Goal: Find specific page/section: Find specific page/section

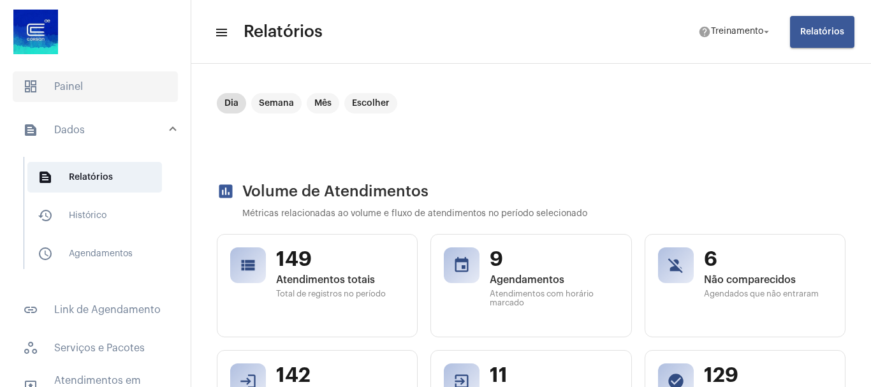
click at [80, 91] on span "dashboard Painel" at bounding box center [95, 86] width 165 height 31
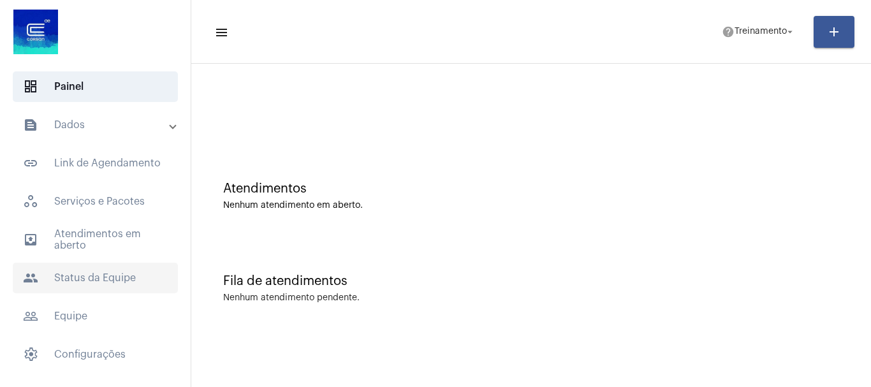
click at [98, 269] on span "people Status da Equipe" at bounding box center [95, 278] width 165 height 31
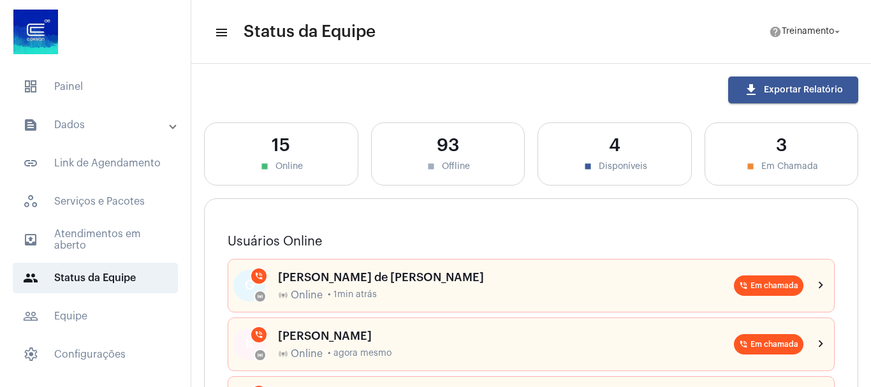
click at [77, 120] on mat-panel-title "text_snippet_outlined Dados" at bounding box center [96, 124] width 147 height 15
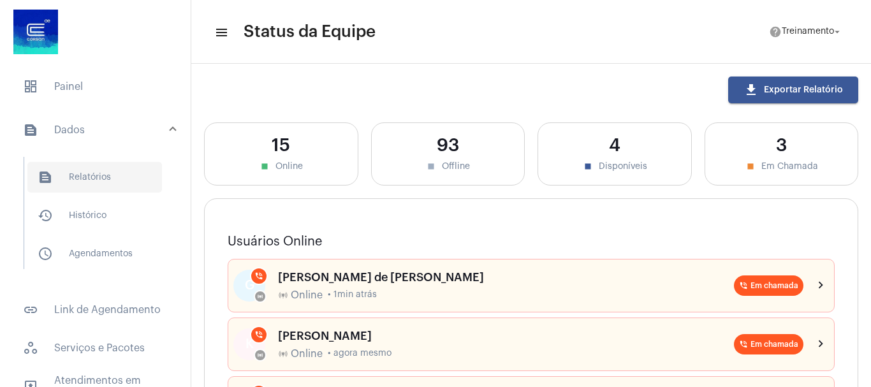
click at [96, 180] on span "text_snippet_outlined Relatórios" at bounding box center [94, 177] width 134 height 31
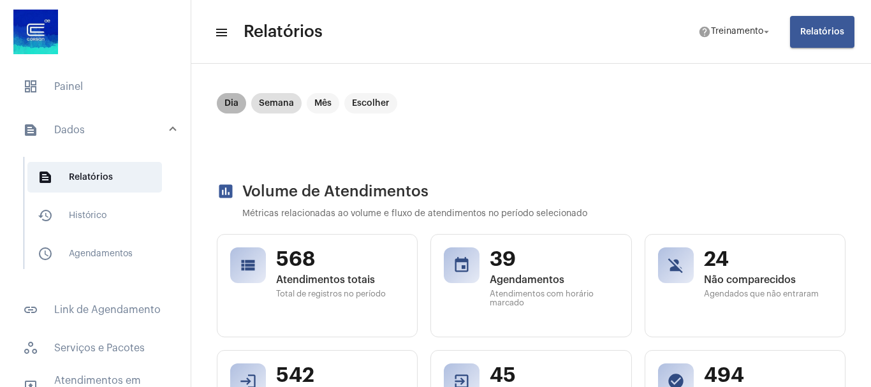
click at [234, 101] on mat-chip "Dia" at bounding box center [231, 103] width 29 height 20
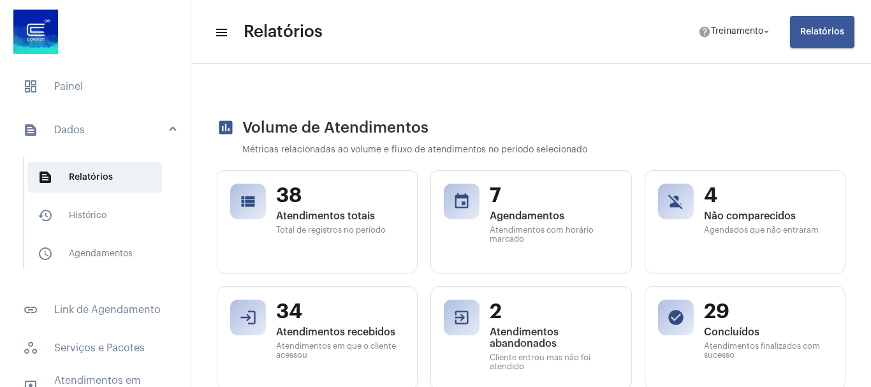
scroll to position [64, 0]
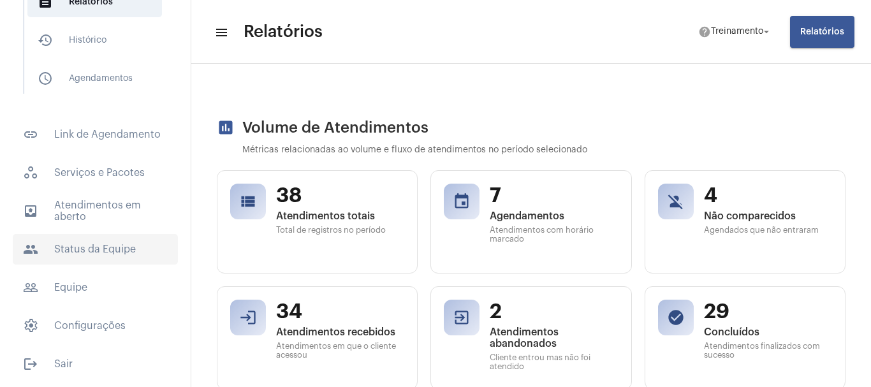
click at [110, 243] on span "people Status da Equipe" at bounding box center [95, 249] width 165 height 31
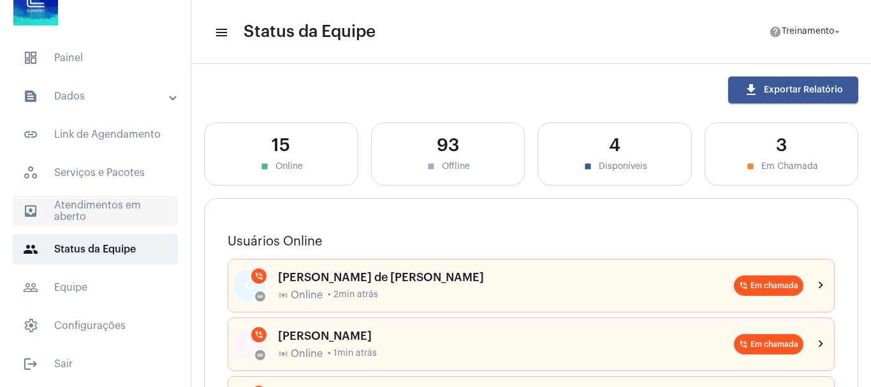
click at [89, 208] on span "outbox_outline Atendimentos em aberto" at bounding box center [95, 211] width 165 height 31
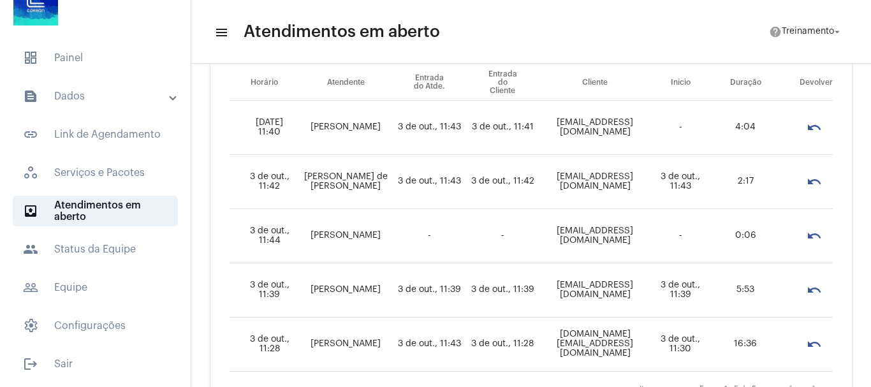
scroll to position [41, 0]
